Goal: Information Seeking & Learning: Find specific fact

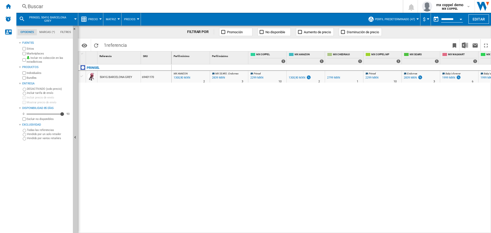
click at [90, 10] on div "Buscar [GEOGRAPHIC_DATA] 0 mx coppel demo MX COPPEL MX COPPEL Mi configuración …" at bounding box center [253, 6] width 474 height 13
click at [85, 7] on div "Buscar" at bounding box center [209, 6] width 362 height 7
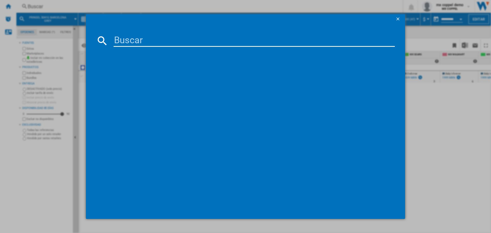
click at [154, 40] on input at bounding box center [253, 40] width 281 height 12
type input "PRINSEL 5157 GOLF BLUE"
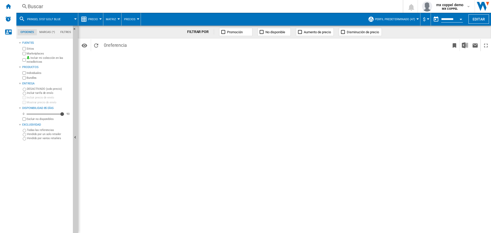
click at [118, 6] on div "Buscar" at bounding box center [209, 6] width 362 height 7
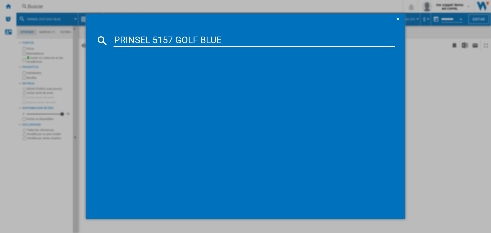
type input "PRINSEL 5157 GOLF BLUE"
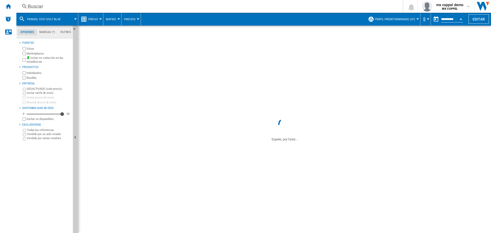
click at [52, 3] on div "Buscar" at bounding box center [209, 6] width 362 height 7
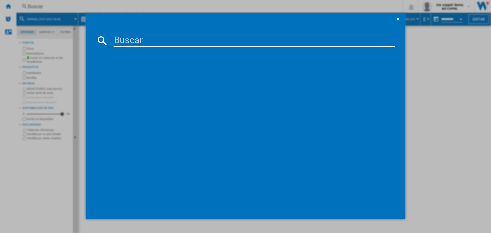
click at [180, 40] on input at bounding box center [253, 40] width 281 height 12
paste input "PRINSEL 5157 GOLF BLUE"
type input "PRINSEL 5157 GOLF BLUE"
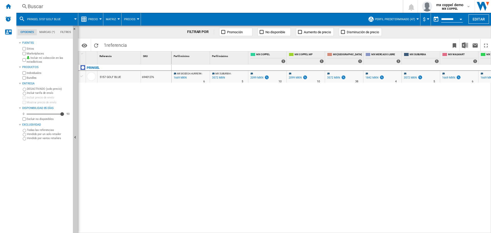
click at [53, 6] on div "Buscar" at bounding box center [209, 6] width 362 height 7
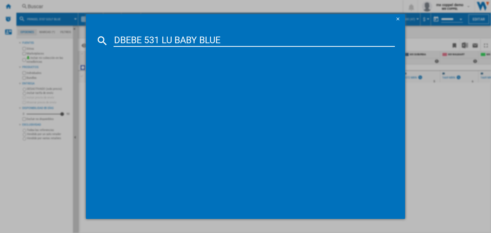
type input "DBEBE 531 LU BABY BLUE"
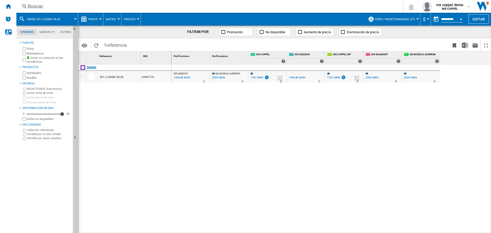
click at [66, 2] on div "Buscar [GEOGRAPHIC_DATA] 0 mx coppel demo MX COPPEL MX COPPEL Mi configuración …" at bounding box center [253, 6] width 474 height 13
click at [66, 5] on div "Buscar" at bounding box center [209, 6] width 362 height 7
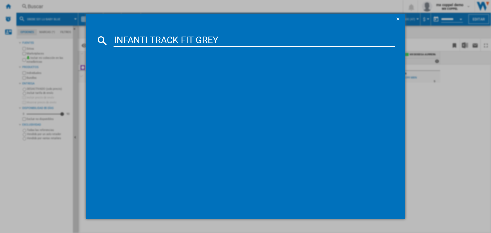
type input "INFANTI TRACK FIT GREY"
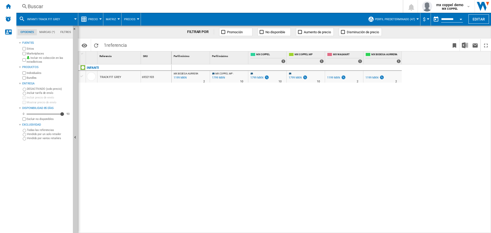
click at [65, 7] on div "Buscar" at bounding box center [209, 6] width 362 height 7
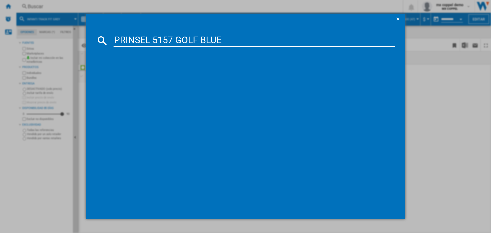
type input "PRINSEL 5157 GOLF BLUE"
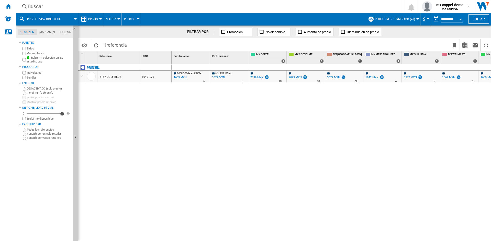
click at [51, 4] on div "Buscar" at bounding box center [209, 6] width 362 height 7
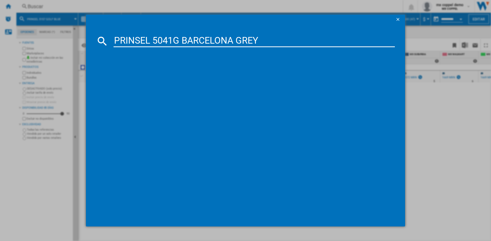
type input "PRINSEL 5041G BARCELONA GREY"
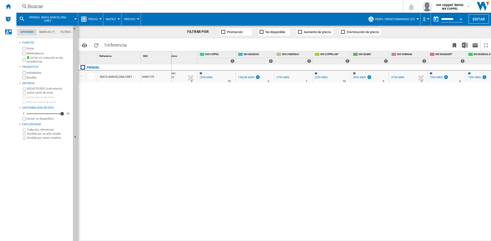
scroll to position [0, 64]
